Goal: Transaction & Acquisition: Obtain resource

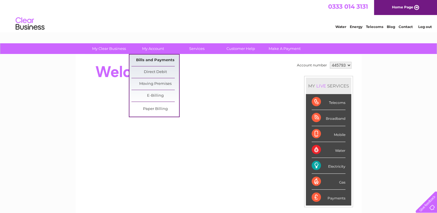
click at [154, 57] on link "Bills and Payments" at bounding box center [155, 61] width 48 height 12
click at [154, 59] on link "Bills and Payments" at bounding box center [155, 61] width 48 height 12
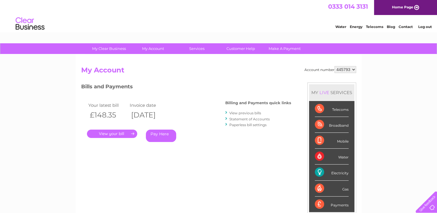
click at [343, 68] on select "445793" at bounding box center [345, 69] width 22 height 7
click at [334, 66] on select "445793" at bounding box center [345, 69] width 22 height 7
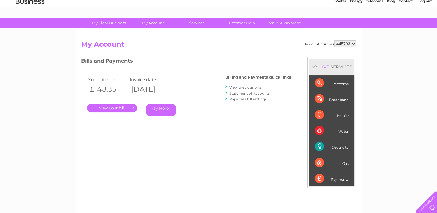
scroll to position [24, 0]
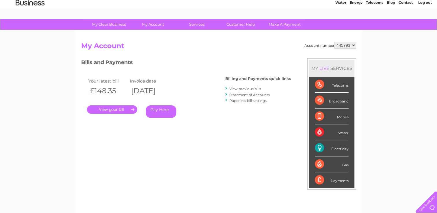
click at [112, 106] on link "." at bounding box center [112, 109] width 50 height 8
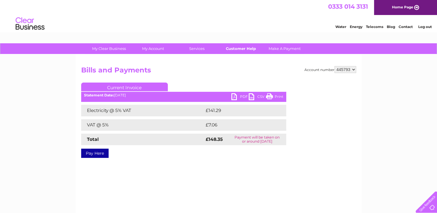
click at [247, 48] on link "Customer Help" at bounding box center [241, 48] width 48 height 11
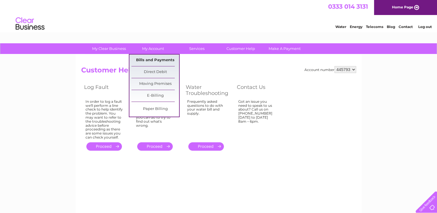
click at [150, 62] on link "Bills and Payments" at bounding box center [155, 61] width 48 height 12
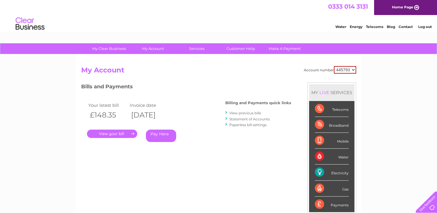
click at [235, 114] on link "View previous bills" at bounding box center [245, 113] width 32 height 4
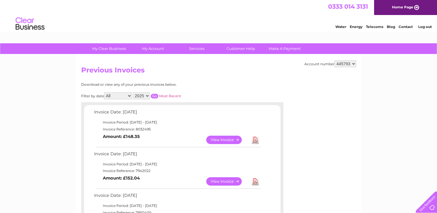
click at [219, 139] on link "View" at bounding box center [227, 140] width 42 height 8
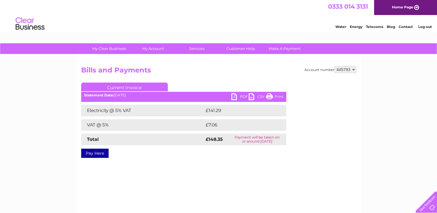
click at [237, 98] on link "PDF" at bounding box center [239, 97] width 17 height 8
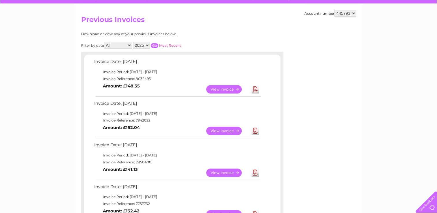
scroll to position [49, 0]
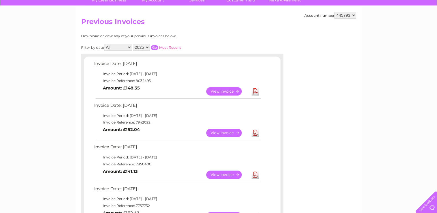
click at [147, 47] on select "2025 2024 2023 2022" at bounding box center [141, 47] width 17 height 7
click at [133, 44] on select "2025 2024 2023 2022" at bounding box center [141, 47] width 17 height 7
click at [155, 48] on input "button" at bounding box center [155, 47] width 8 height 5
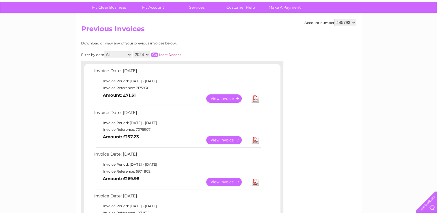
scroll to position [28, 0]
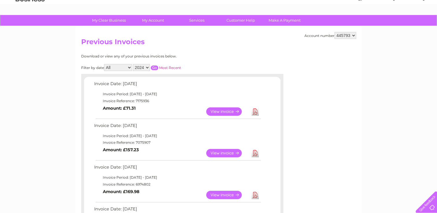
click at [148, 68] on select "2025 2024 2023 2022" at bounding box center [141, 67] width 17 height 7
click at [133, 64] on select "2025 2024 2023 2022" at bounding box center [141, 67] width 17 height 7
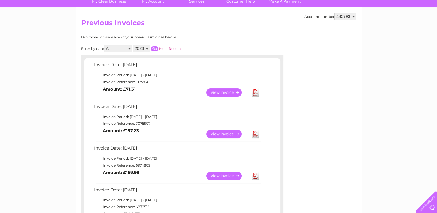
scroll to position [57, 0]
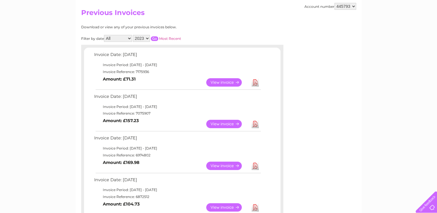
click at [157, 38] on input "button" at bounding box center [155, 38] width 8 height 5
click at [154, 39] on input "button" at bounding box center [155, 38] width 8 height 5
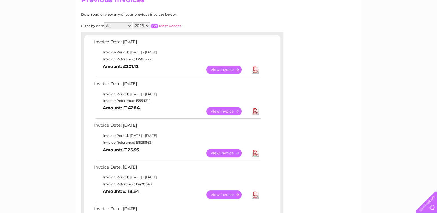
scroll to position [68, 0]
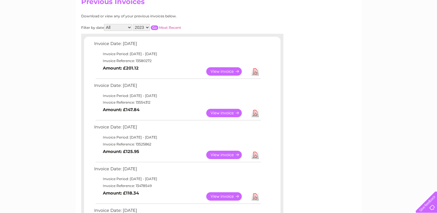
click at [149, 25] on select "2025 2024 2023 2022" at bounding box center [141, 27] width 17 height 7
select select "2022"
click at [133, 24] on select "2025 2024 2023 2022" at bounding box center [141, 27] width 17 height 7
click at [158, 28] on input "button" at bounding box center [155, 27] width 8 height 5
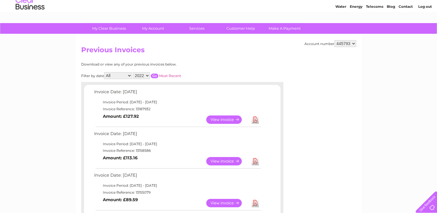
scroll to position [20, 0]
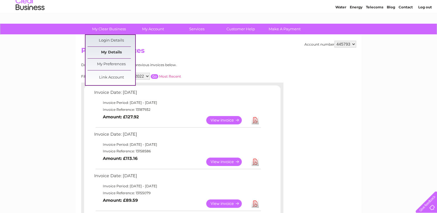
click at [110, 56] on link "My Details" at bounding box center [112, 53] width 48 height 12
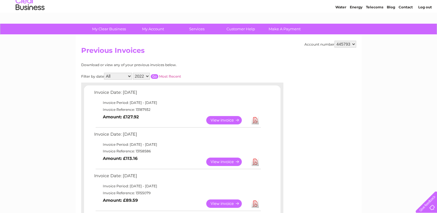
click at [353, 10] on div "Water Energy Telecoms Blog Contact Log out" at bounding box center [380, 5] width 113 height 12
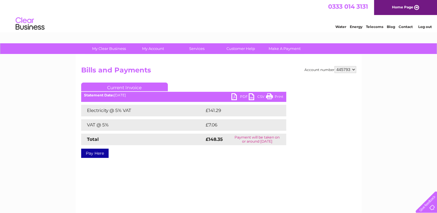
click at [237, 96] on link "PDF" at bounding box center [239, 97] width 17 height 8
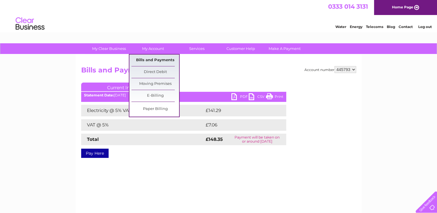
click at [151, 61] on link "Bills and Payments" at bounding box center [155, 61] width 48 height 12
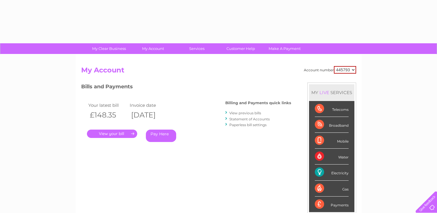
click at [151, 61] on div "Account number 445793 My Account MY LIVE SERVICES Telecoms Broadband Mobile Wat…" at bounding box center [219, 150] width 286 height 191
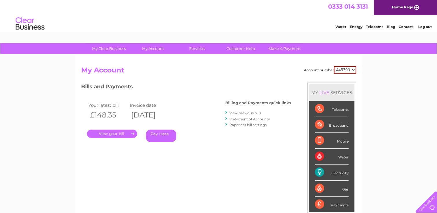
click at [244, 119] on link "Statement of Accounts" at bounding box center [249, 119] width 40 height 4
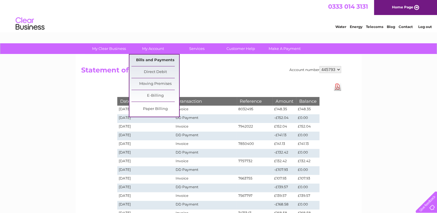
click at [162, 59] on link "Bills and Payments" at bounding box center [155, 61] width 48 height 12
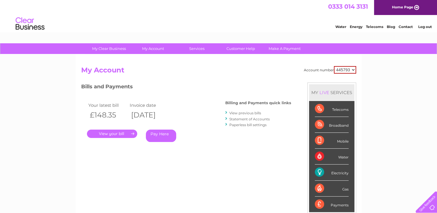
click at [103, 130] on link "." at bounding box center [112, 134] width 50 height 8
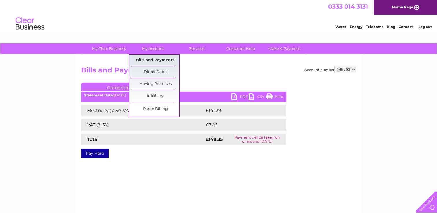
click at [154, 61] on link "Bills and Payments" at bounding box center [155, 61] width 48 height 12
